Goal: Find specific page/section: Find specific page/section

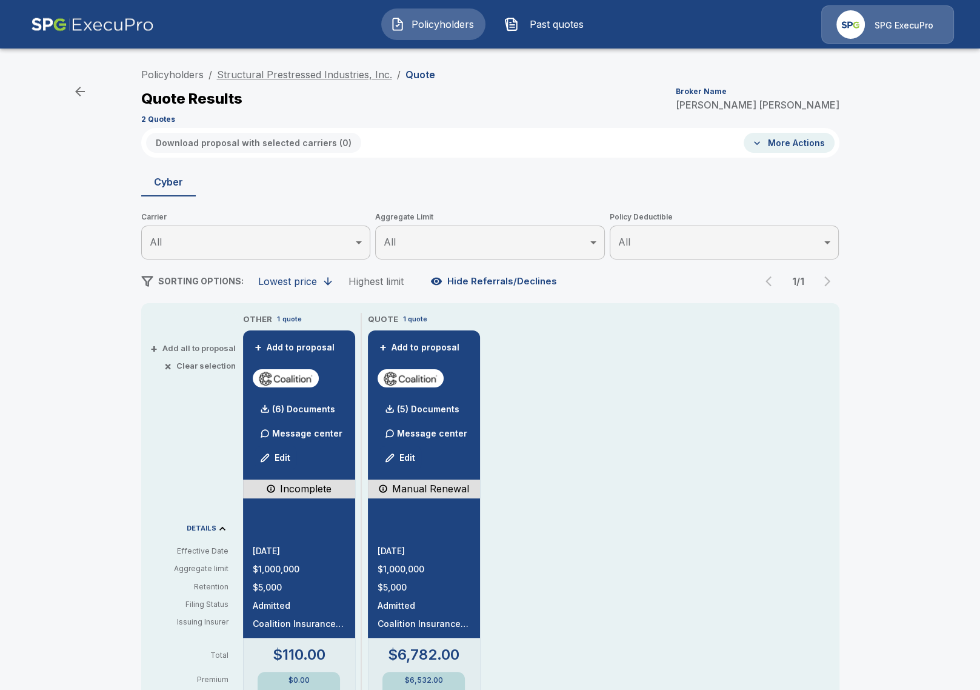
click at [288, 74] on link "Structural Prestressed Industries, Inc." at bounding box center [304, 74] width 175 height 12
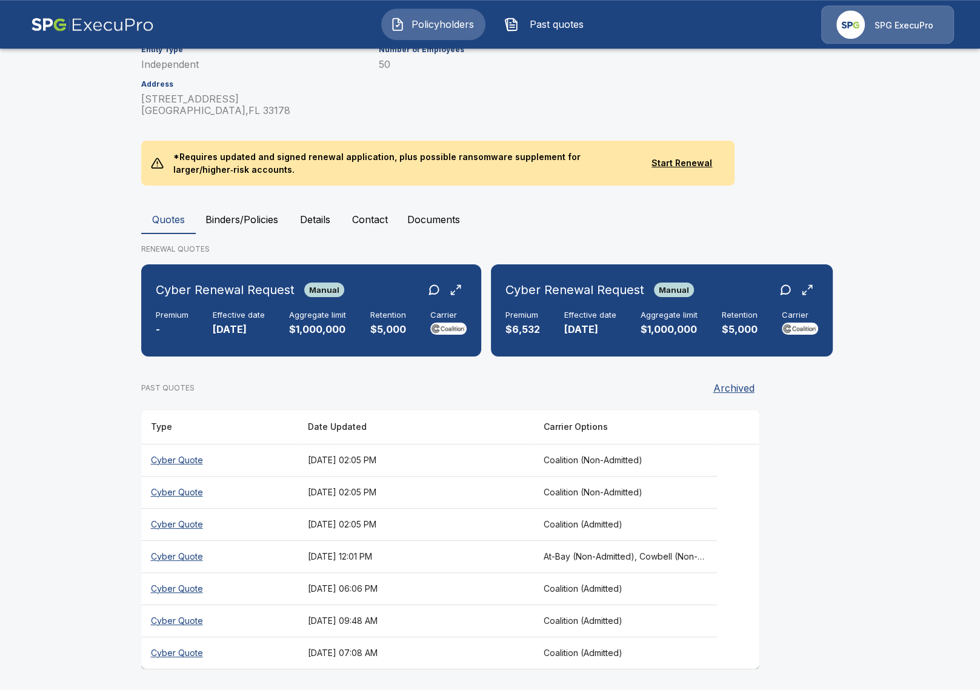
scroll to position [213, 0]
click at [322, 341] on div "Cyber Renewal Request Manual Premium - Effective date [DATE] Aggregate limit $1…" at bounding box center [311, 309] width 330 height 82
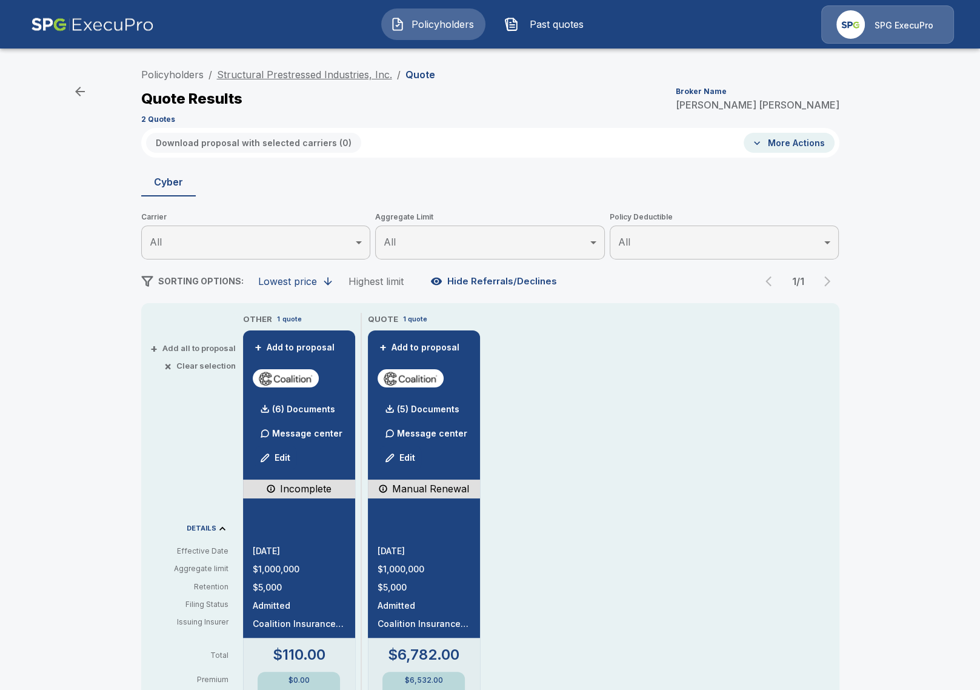
click at [232, 70] on link "Structural Prestressed Industries, Inc." at bounding box center [304, 74] width 175 height 12
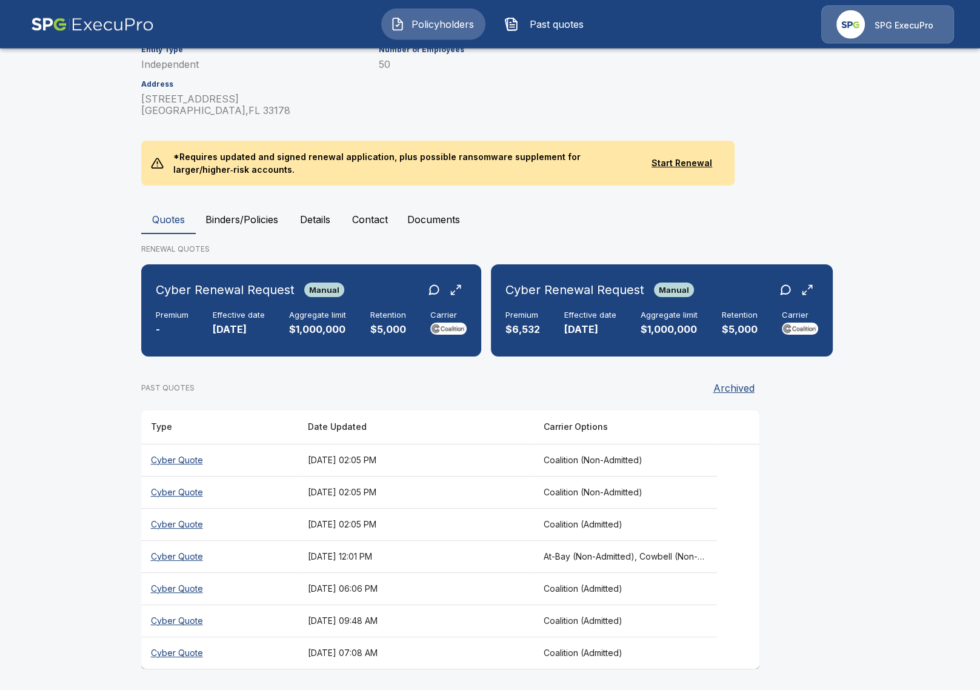
scroll to position [213, 0]
click at [373, 348] on div "Cyber Renewal Request Manual Premium - Effective date [DATE] Aggregate limit $1…" at bounding box center [311, 309] width 330 height 82
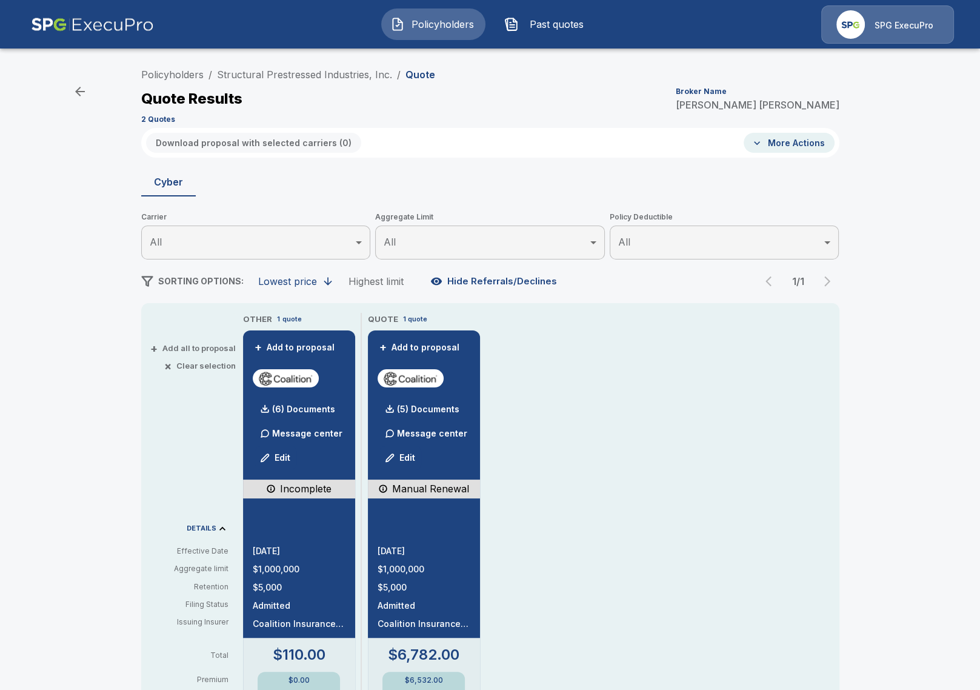
drag, startPoint x: 27, startPoint y: 320, endPoint x: 120, endPoint y: 311, distance: 93.8
click at [27, 320] on div "Policyholders / Structural Prestressed Industries, Inc. / Quote Quote Results B…" at bounding box center [490, 641] width 980 height 1167
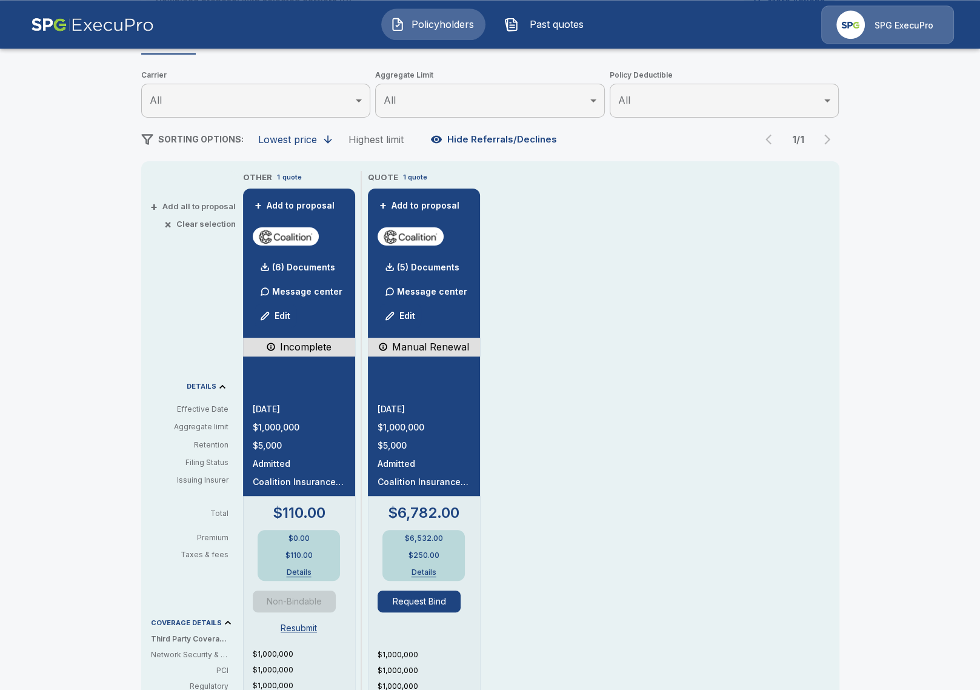
scroll to position [139, 0]
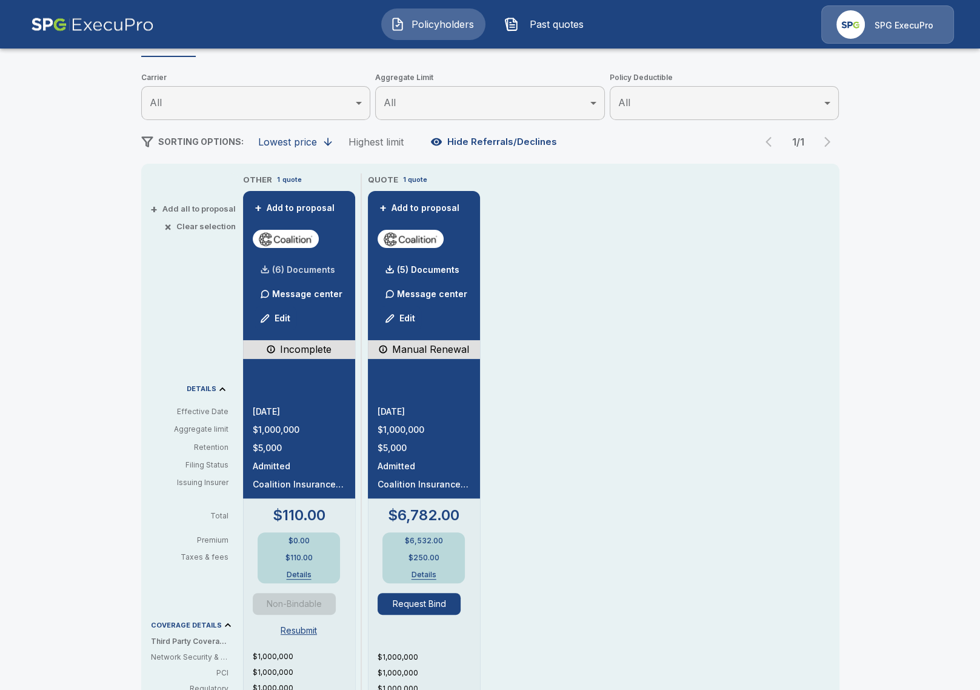
click at [301, 270] on p "(6) Documents" at bounding box center [303, 269] width 63 height 8
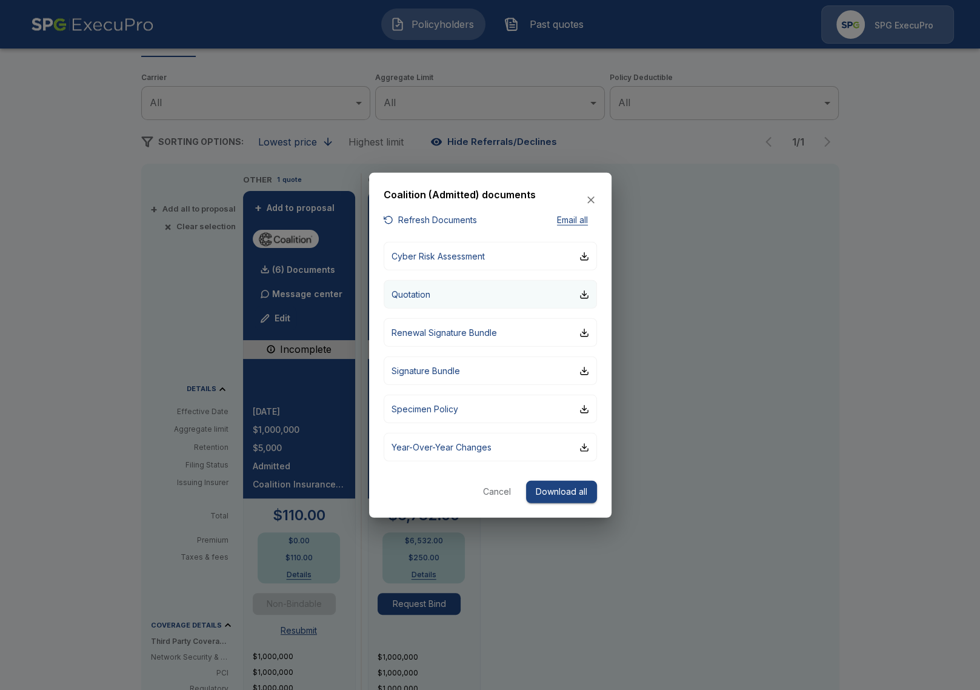
click at [442, 296] on button "Quotation" at bounding box center [490, 294] width 213 height 28
click at [108, 573] on div at bounding box center [490, 345] width 980 height 690
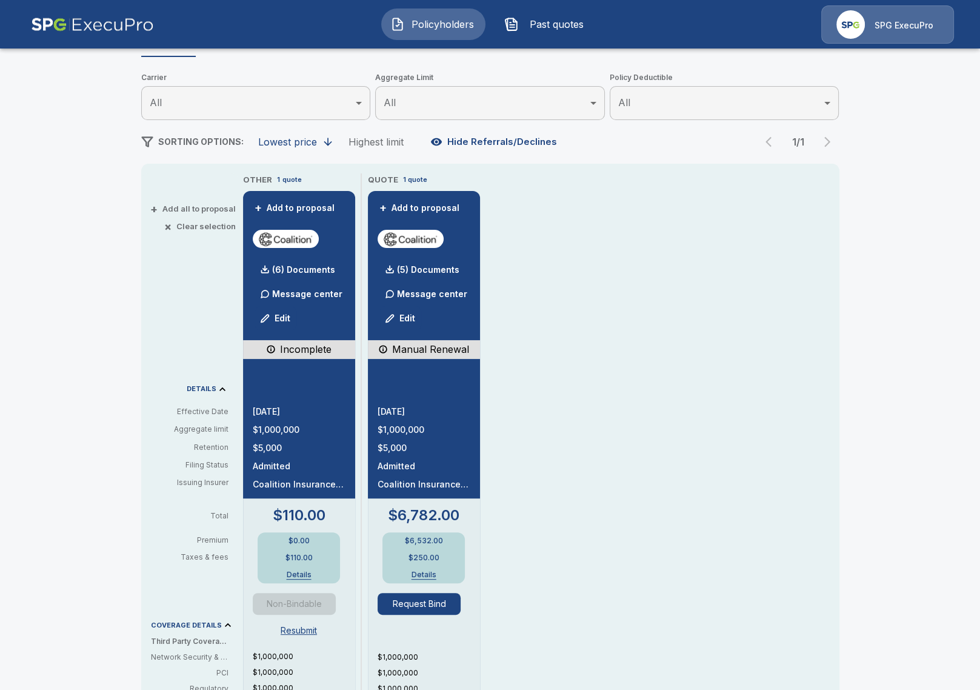
click at [116, 356] on div "Policyholders / Structural Prestressed Industries, Inc. / Quote Quote Results B…" at bounding box center [490, 501] width 980 height 1167
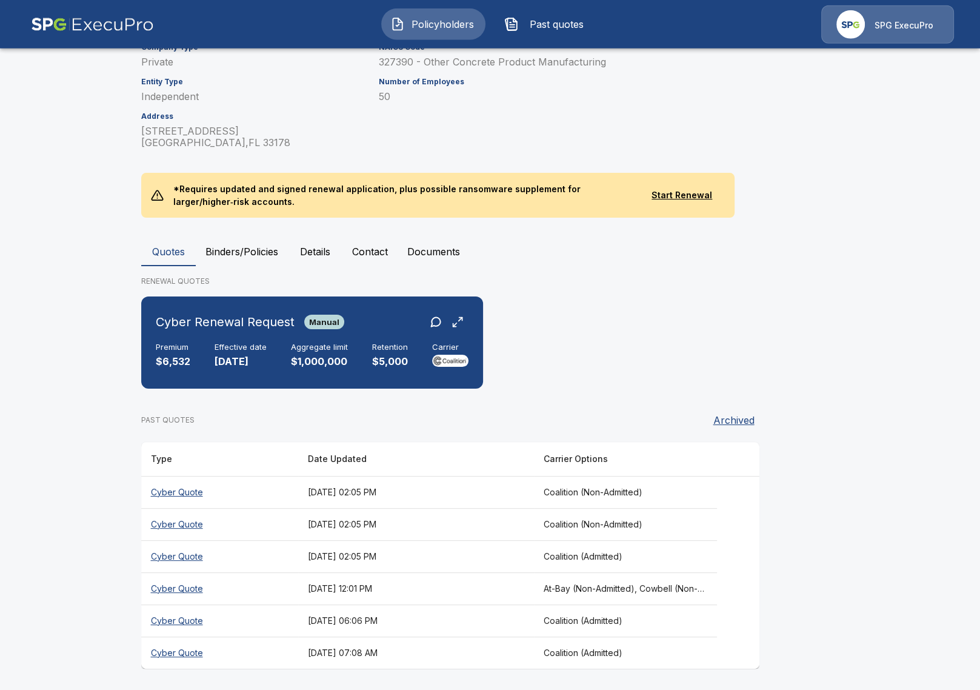
scroll to position [181, 0]
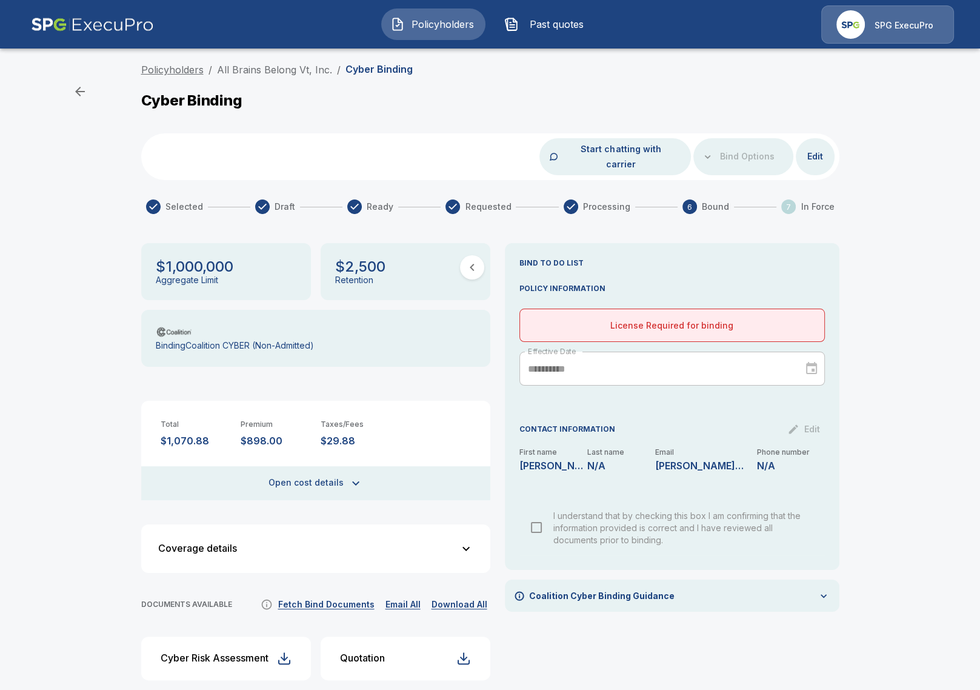
click at [189, 70] on link "Policyholders" at bounding box center [172, 70] width 62 height 12
